Goal: Communication & Community: Answer question/provide support

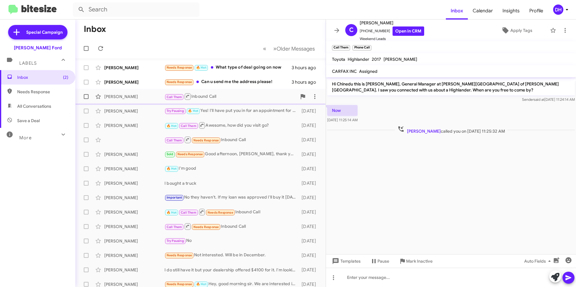
click at [208, 99] on div "Call Them Inbound Call" at bounding box center [230, 97] width 132 height 8
click at [211, 85] on div "Needs Response Can u send me the address please!" at bounding box center [230, 82] width 132 height 7
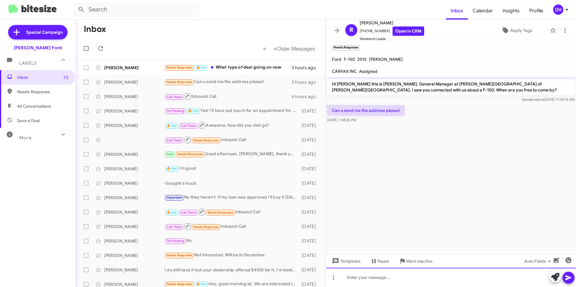
drag, startPoint x: 377, startPoint y: 280, endPoint x: 382, endPoint y: 279, distance: 5.2
click at [377, 280] on div at bounding box center [451, 277] width 250 height 19
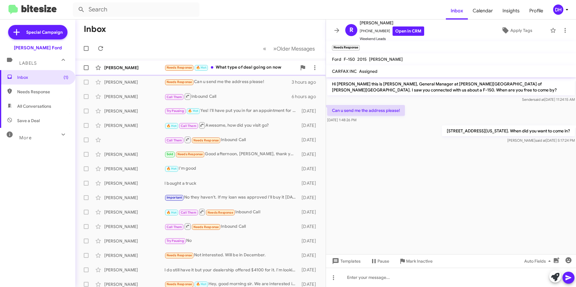
click at [216, 68] on div "Needs Response 🔥 Hot What type of deal going on now" at bounding box center [230, 67] width 132 height 7
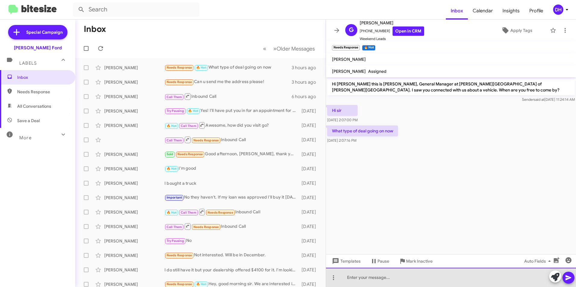
click at [371, 281] on div at bounding box center [451, 277] width 250 height 19
click at [371, 279] on div at bounding box center [451, 277] width 250 height 19
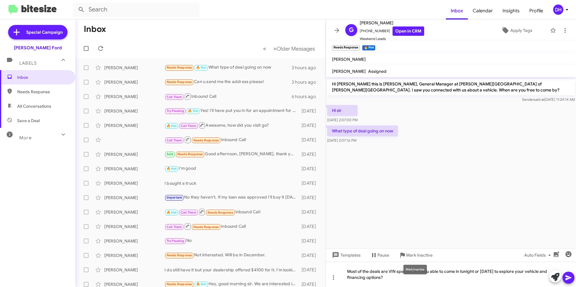
click at [402, 276] on mat-tooltip-component "Mark Inactive" at bounding box center [415, 270] width 32 height 18
click at [398, 279] on div "Most of the deals are VIN specific, are you able to come in tonight or tomorrow…" at bounding box center [451, 274] width 250 height 25
